Goal: Task Accomplishment & Management: Manage account settings

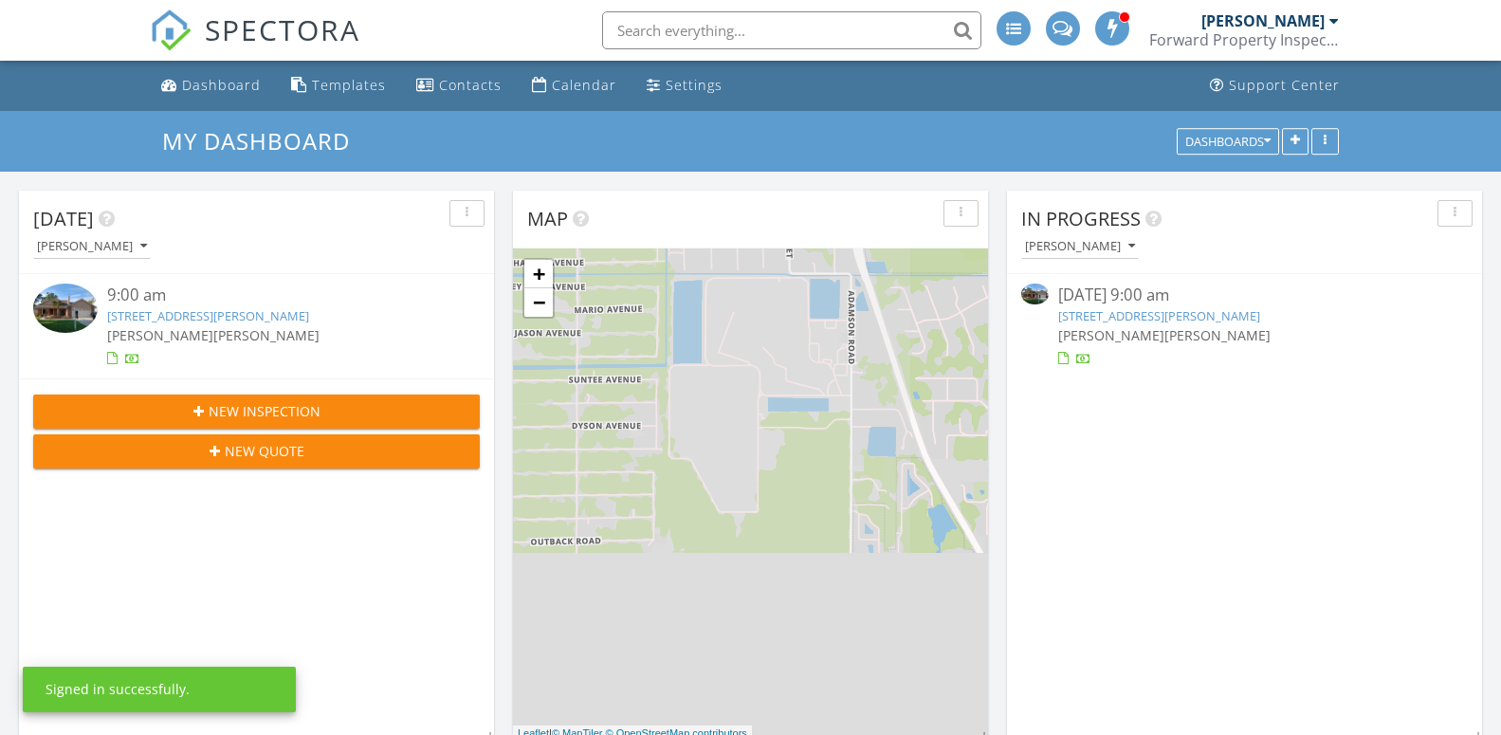
scroll to position [1743, 1518]
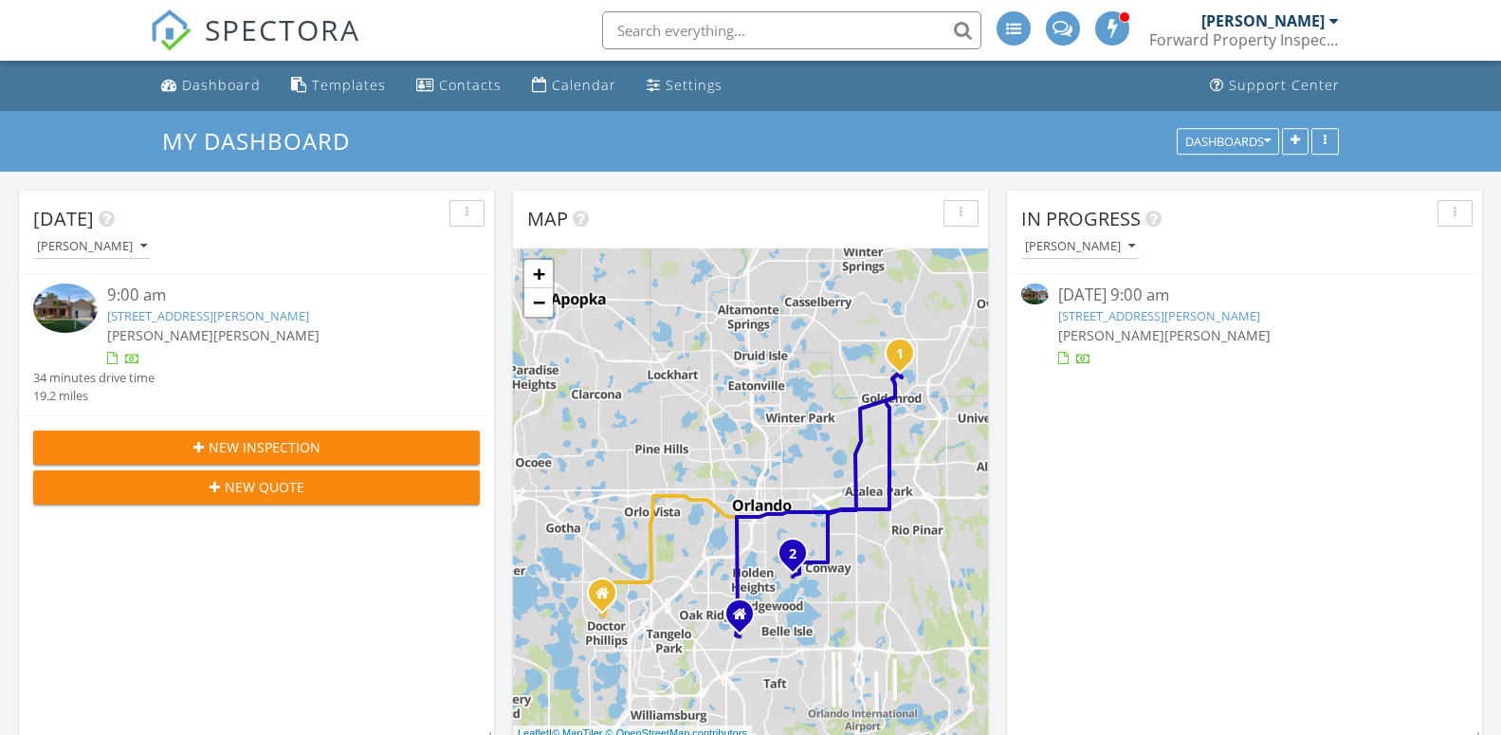
click at [1099, 317] on link "3759 Kinsley Pl, Winter Park, FL 32792" at bounding box center [1159, 315] width 202 height 17
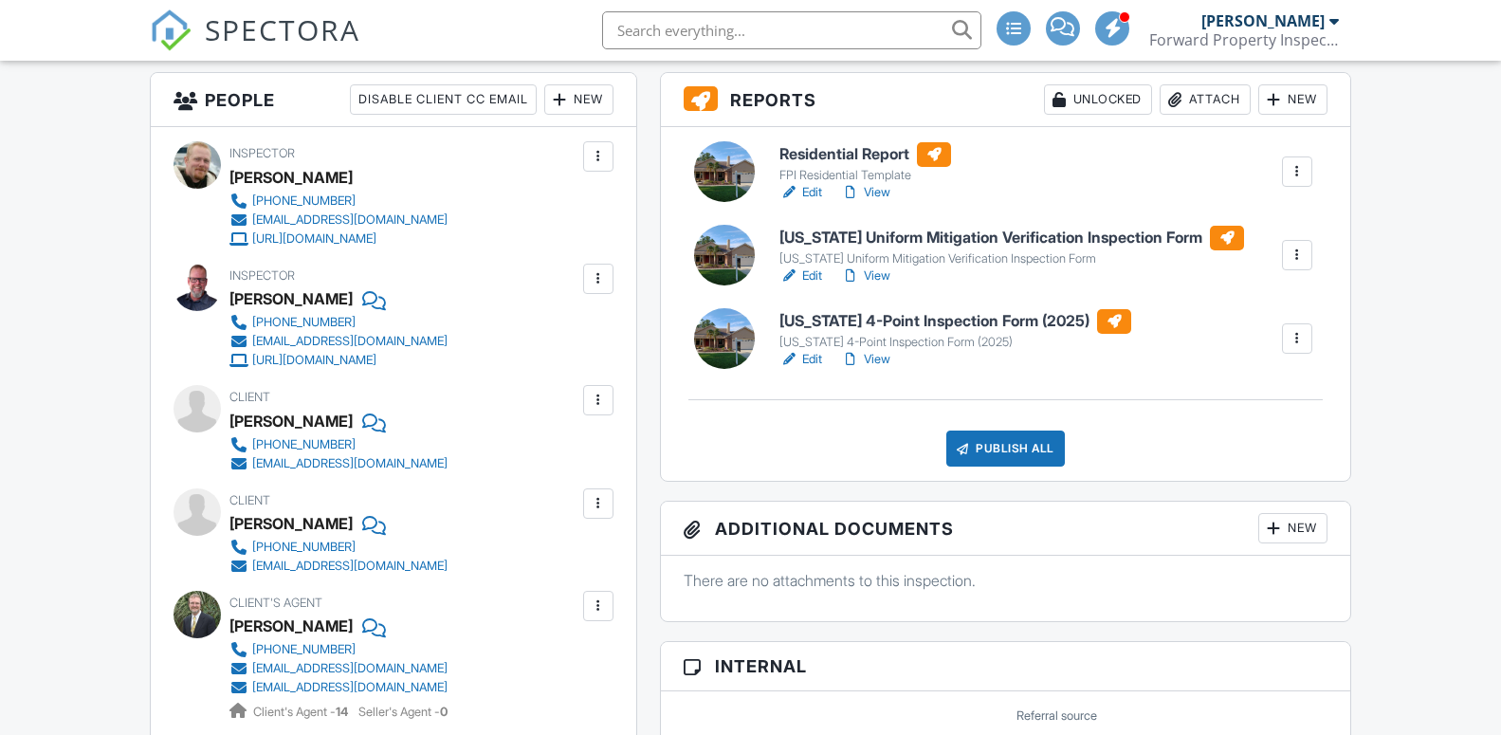
scroll to position [387, 0]
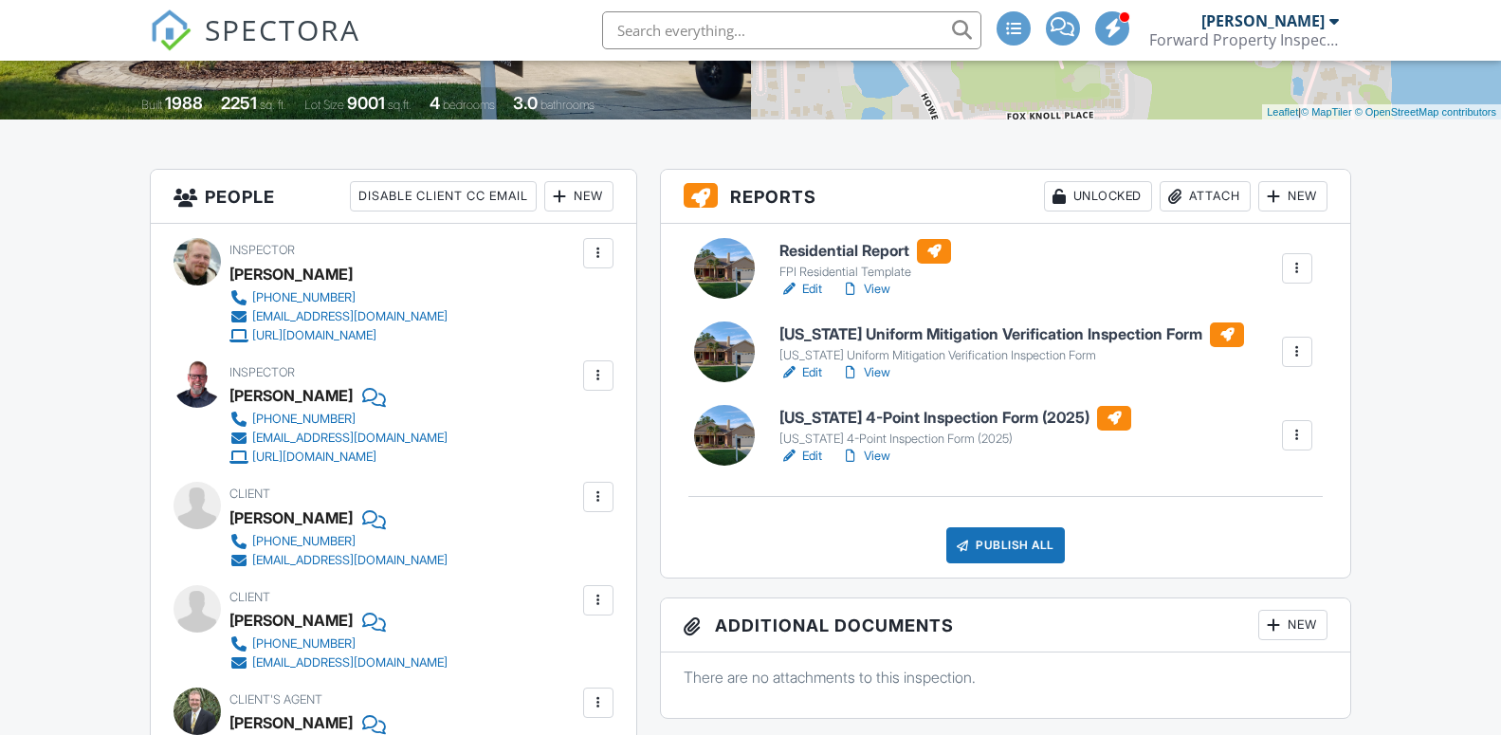
drag, startPoint x: 233, startPoint y: 521, endPoint x: 328, endPoint y: 524, distance: 94.9
click at [330, 524] on div "[PERSON_NAME]" at bounding box center [291, 518] width 123 height 28
copy div "[PERSON_NAME]"
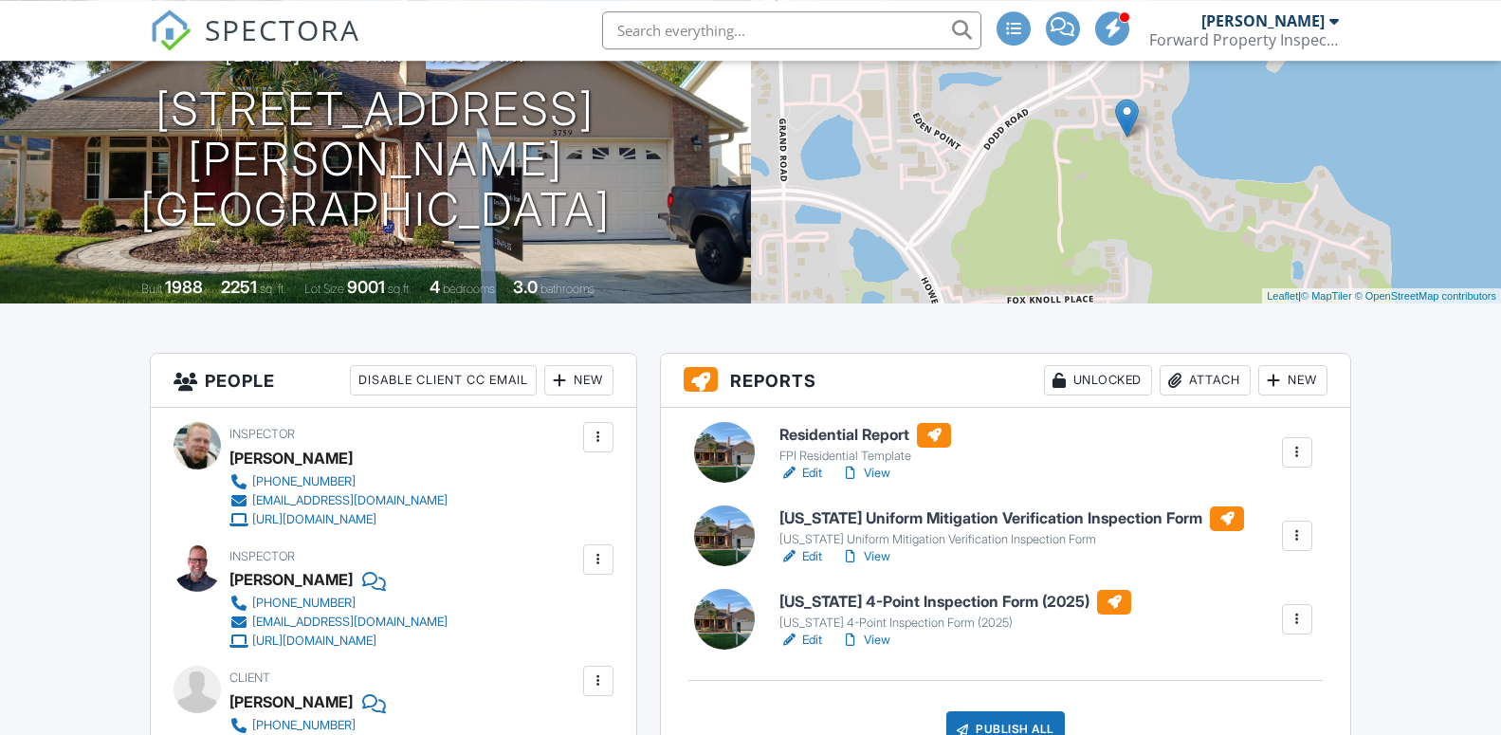
scroll to position [97, 0]
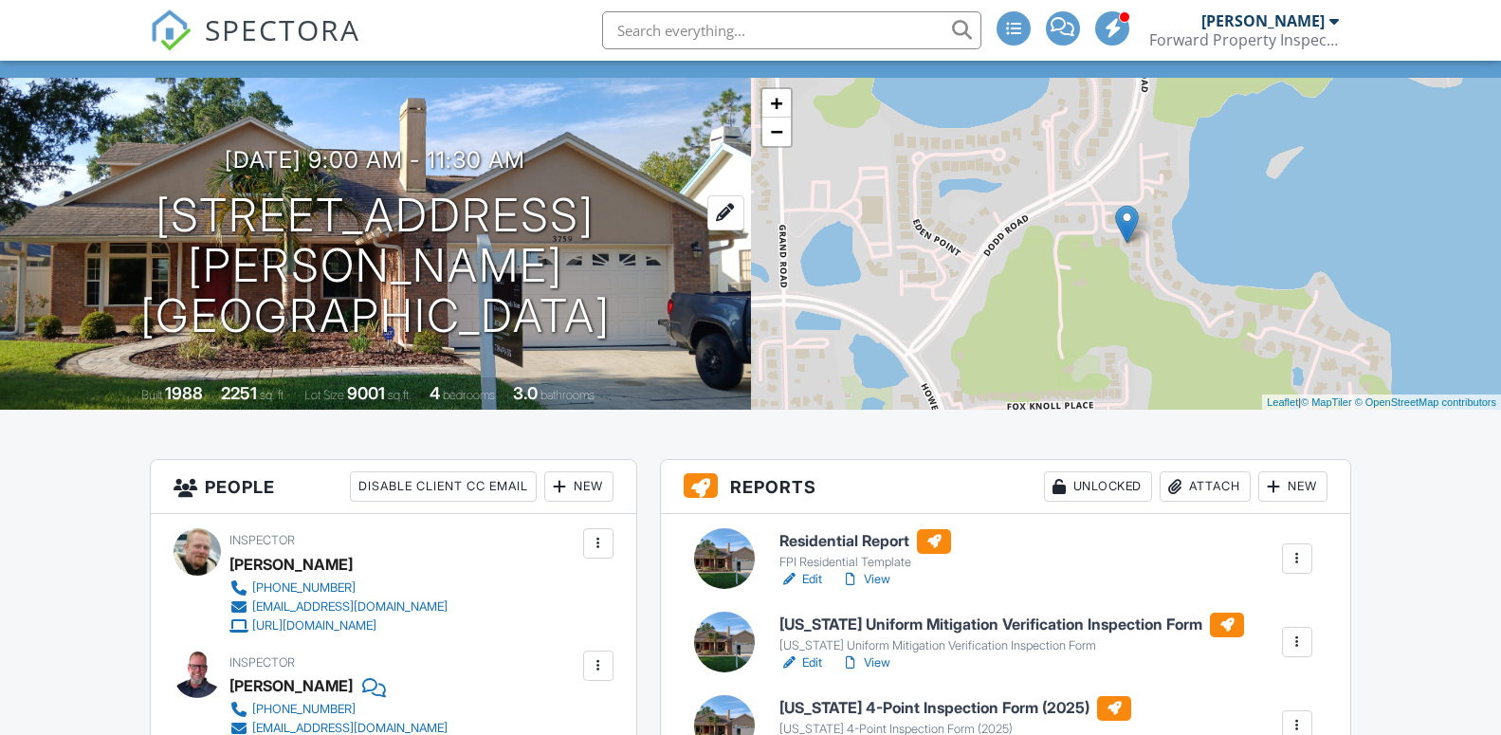
click at [260, 244] on h1 "[STREET_ADDRESS][PERSON_NAME] [GEOGRAPHIC_DATA], FL 32792" at bounding box center [375, 266] width 690 height 150
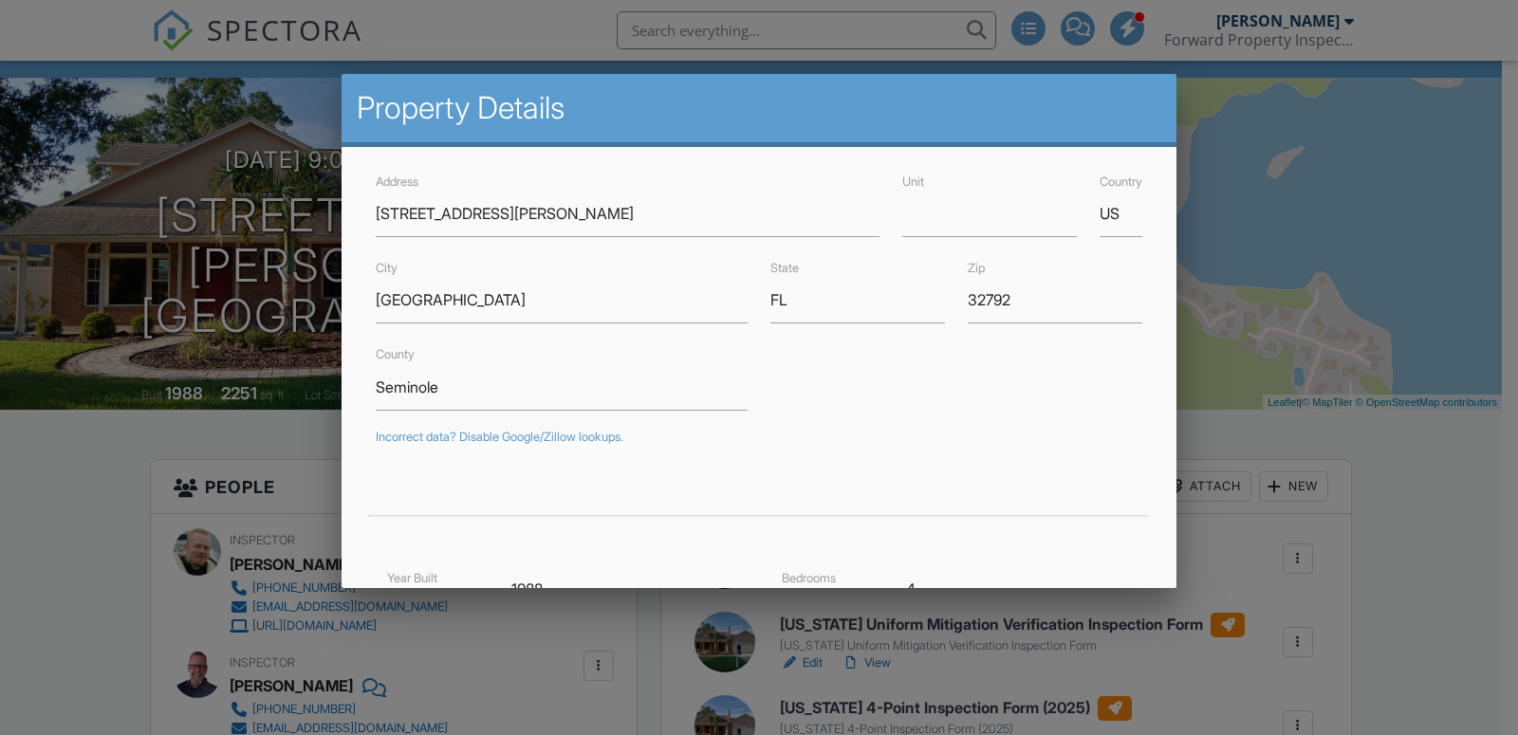
click at [99, 606] on div at bounding box center [759, 364] width 1518 height 919
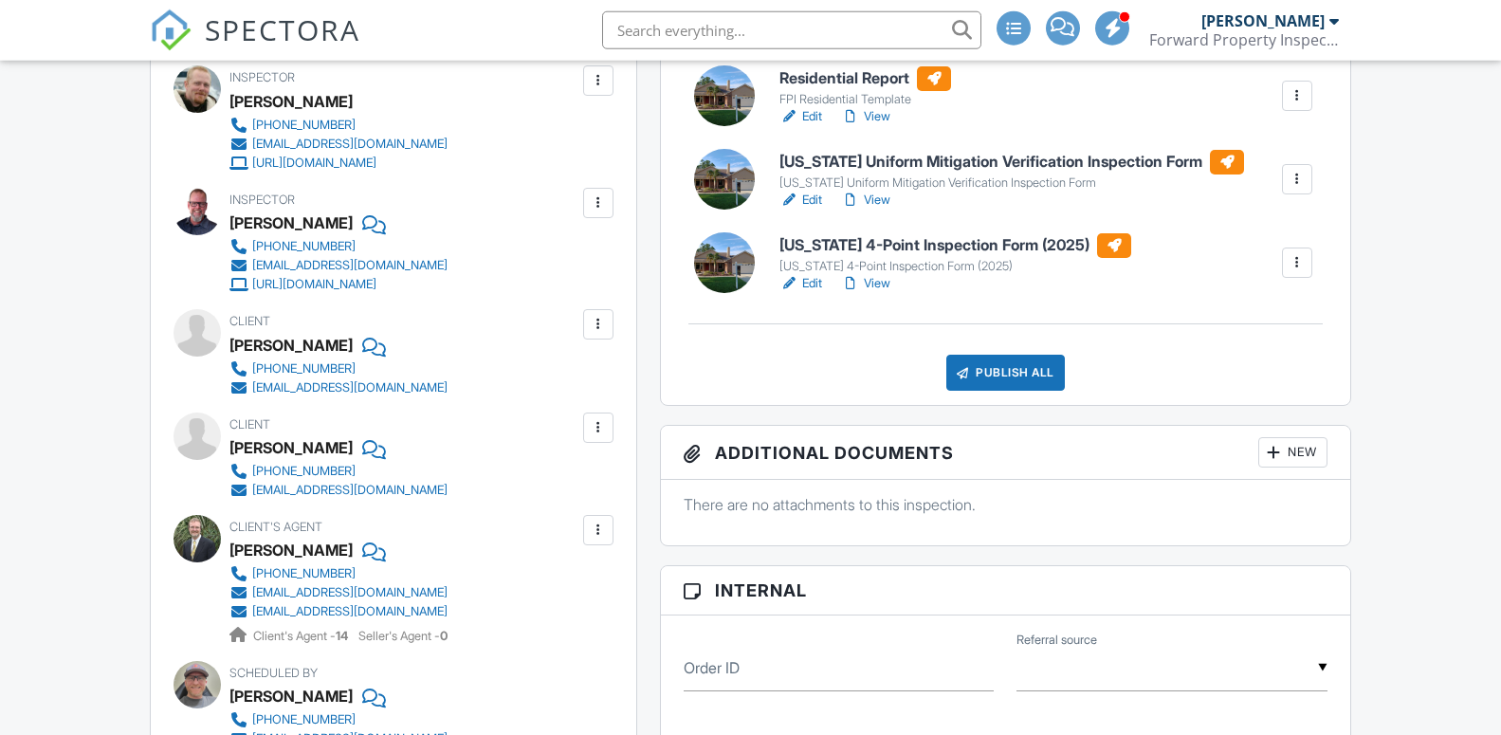
scroll to position [580, 0]
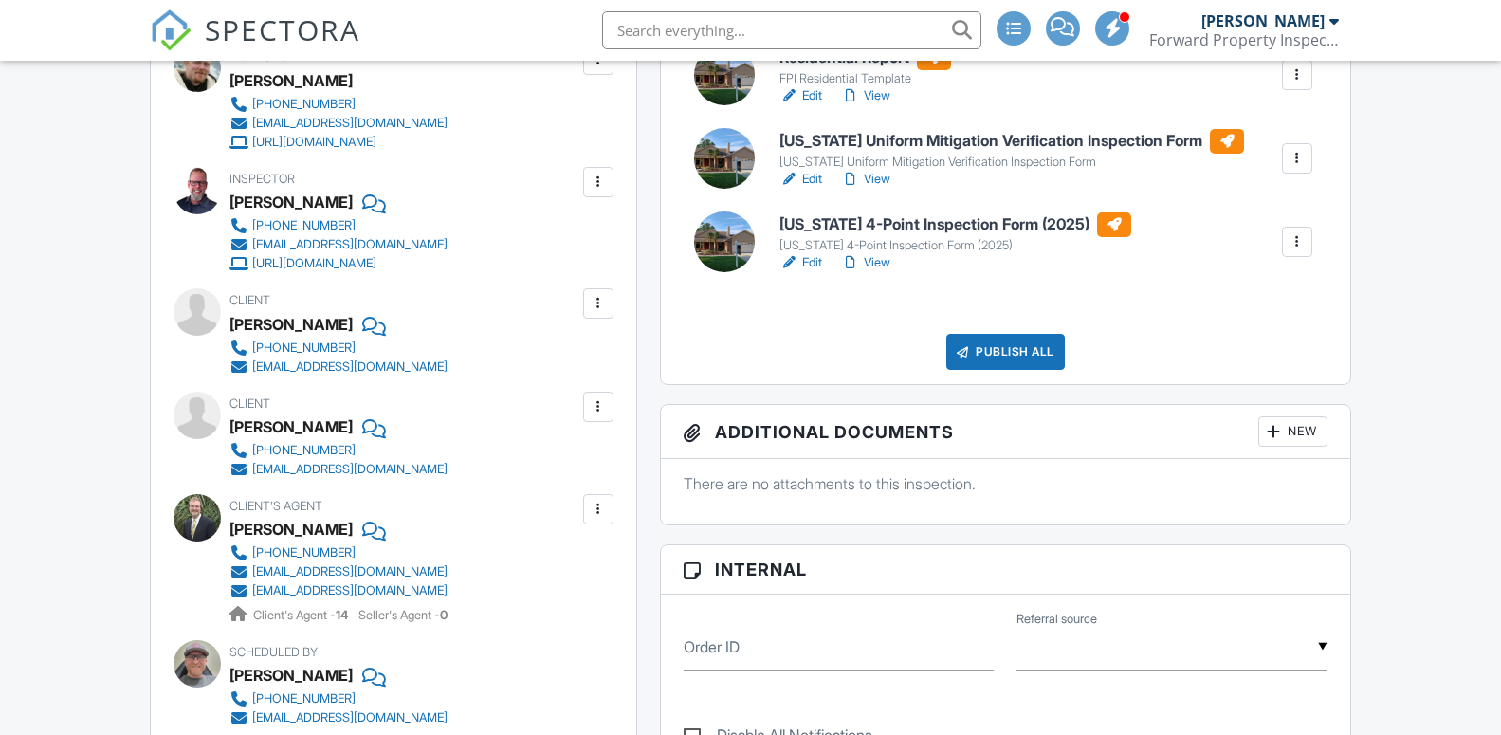
drag, startPoint x: 230, startPoint y: 324, endPoint x: 330, endPoint y: 322, distance: 99.6
click at [330, 322] on div "[PERSON_NAME]" at bounding box center [291, 324] width 123 height 28
copy div "[PERSON_NAME]"
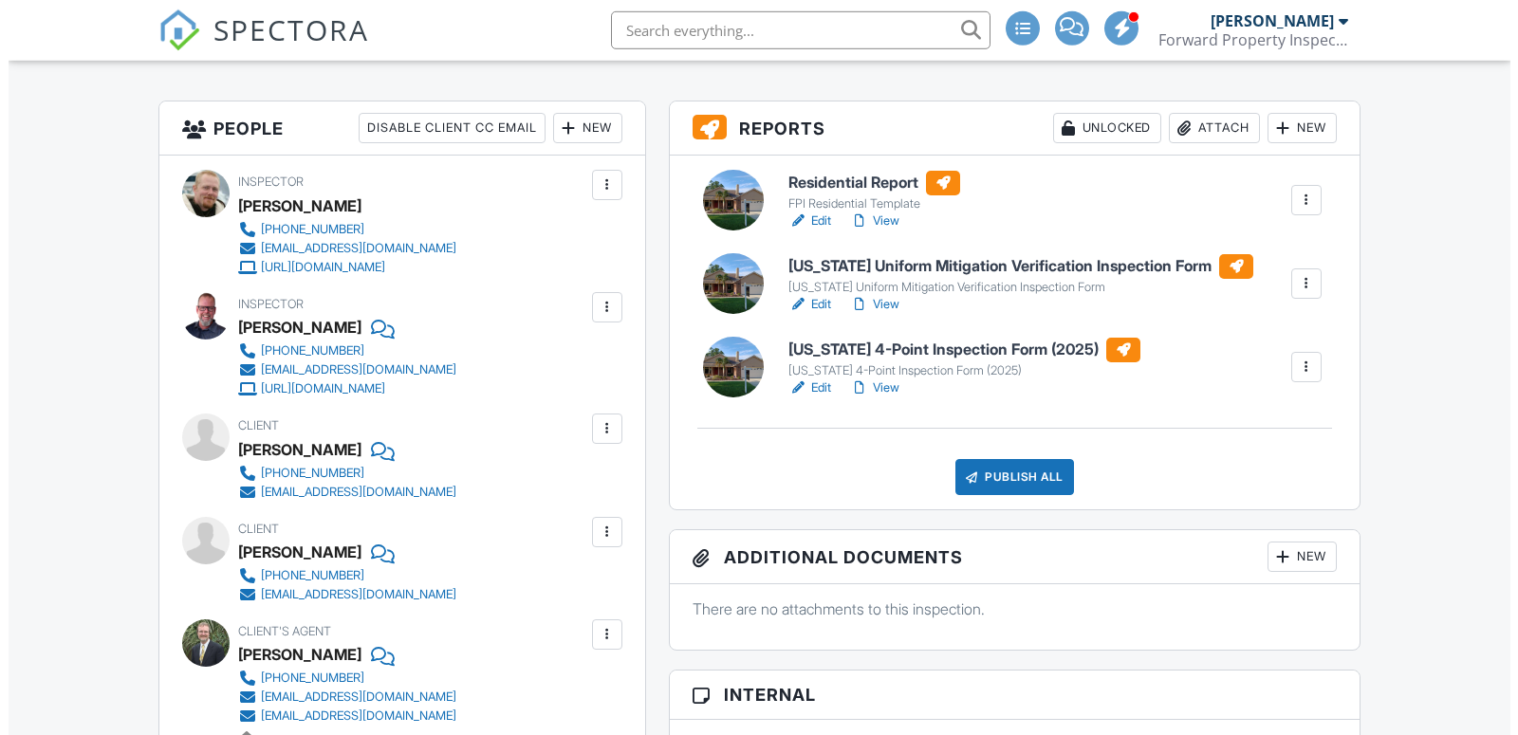
scroll to position [484, 0]
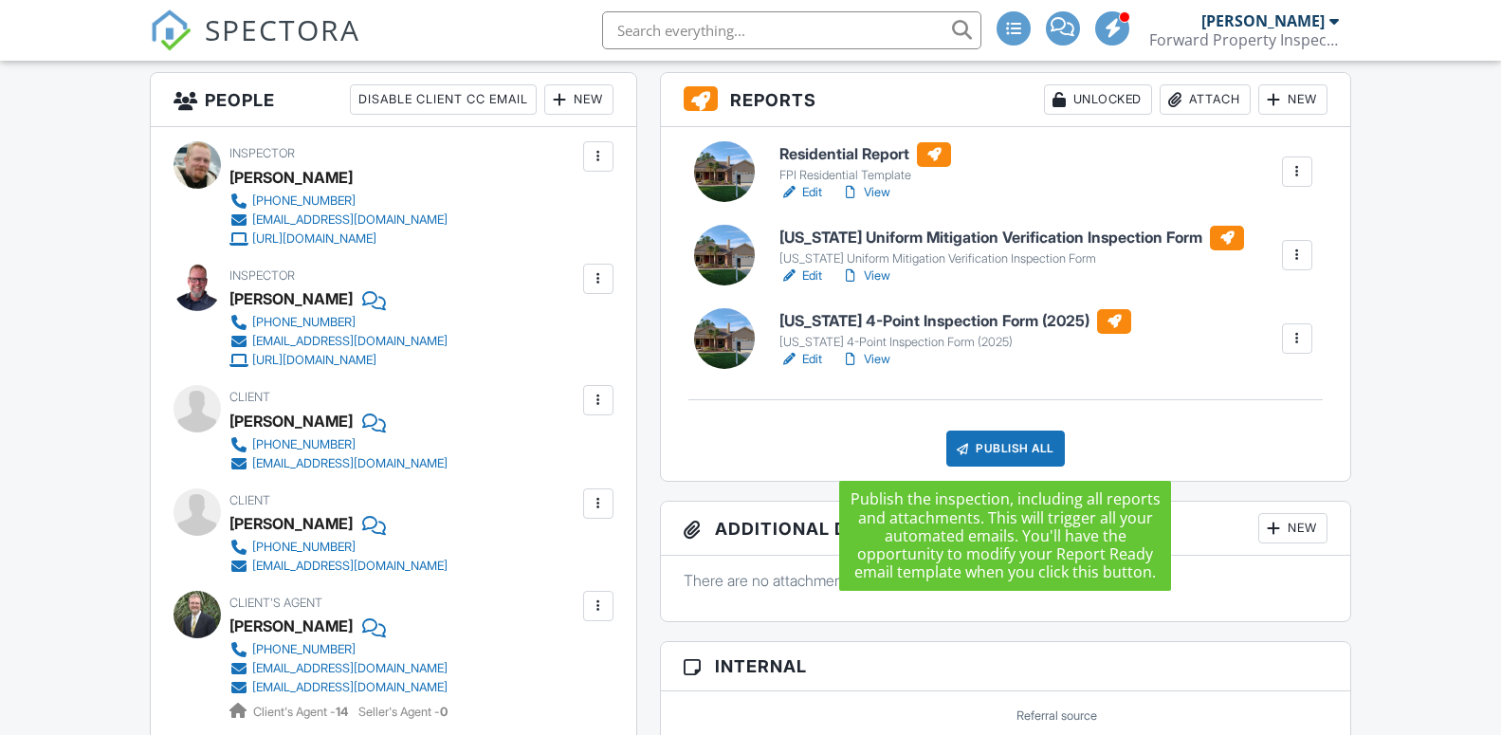
click at [1018, 451] on div "Publish All" at bounding box center [1006, 449] width 119 height 36
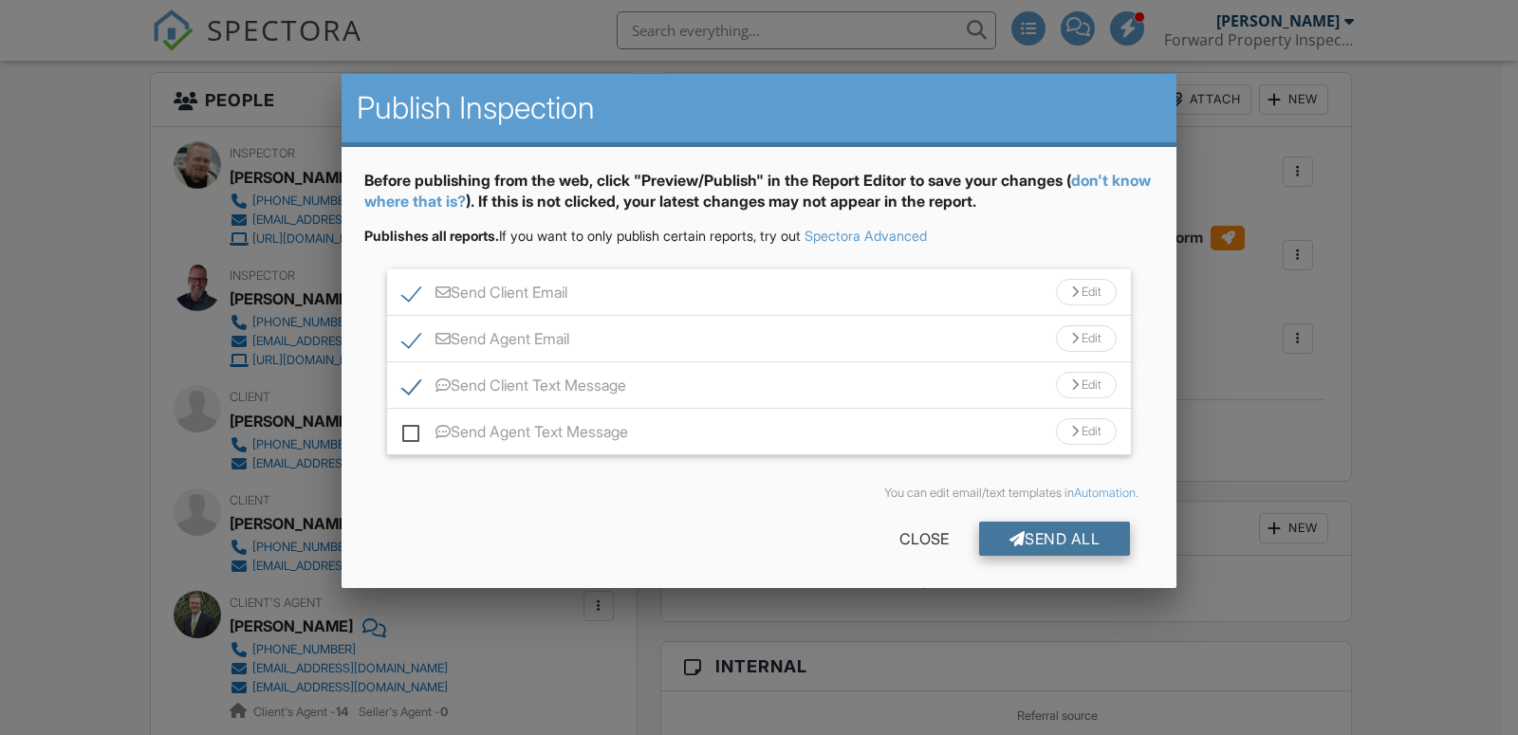
click at [1009, 538] on div "Send All" at bounding box center [1055, 539] width 152 height 34
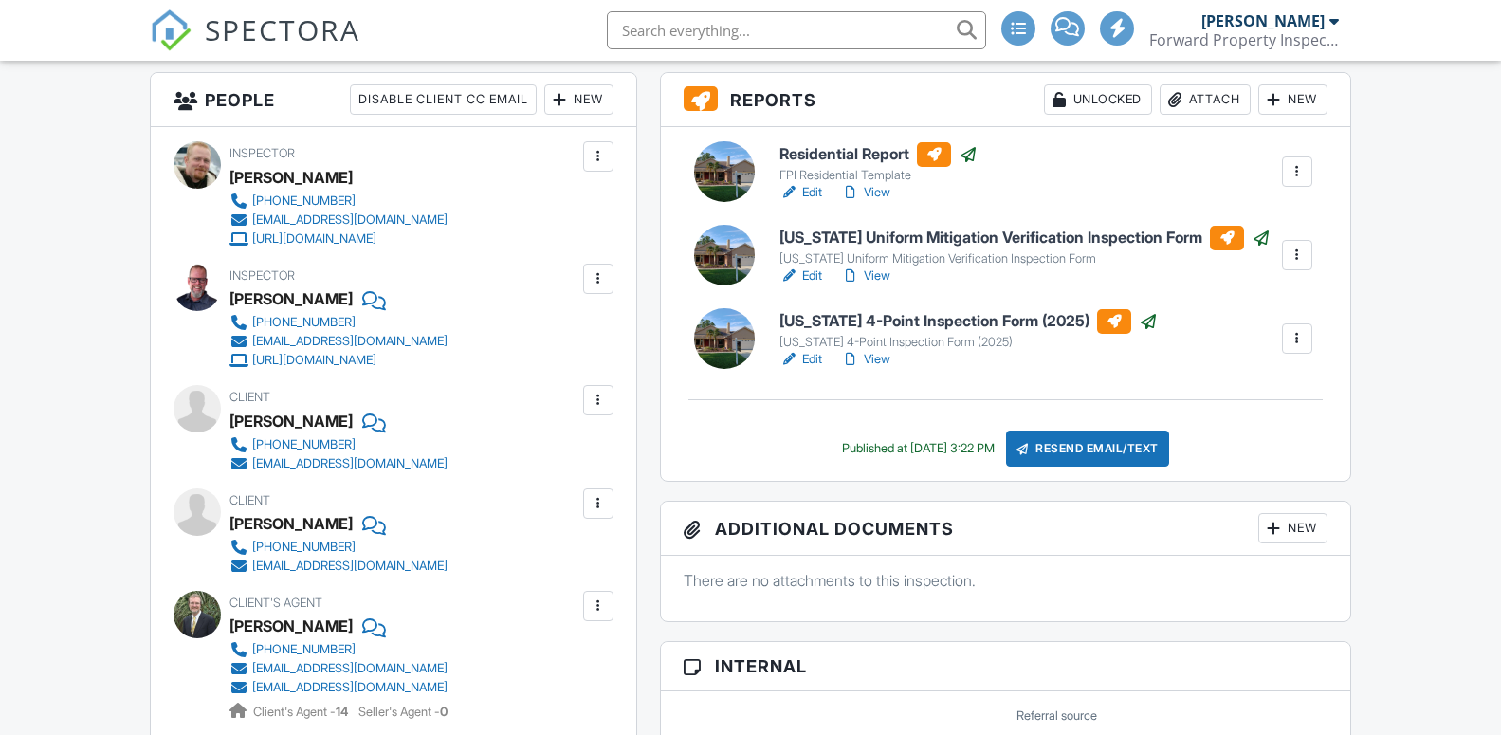
scroll to position [484, 0]
